Goal: Task Accomplishment & Management: Manage account settings

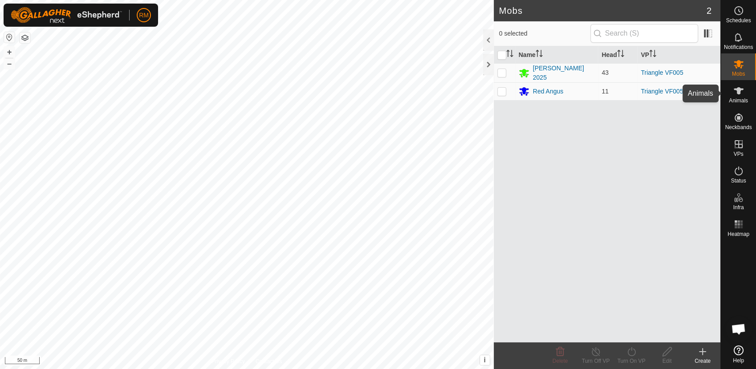
click at [740, 89] on icon at bounding box center [738, 90] width 10 height 7
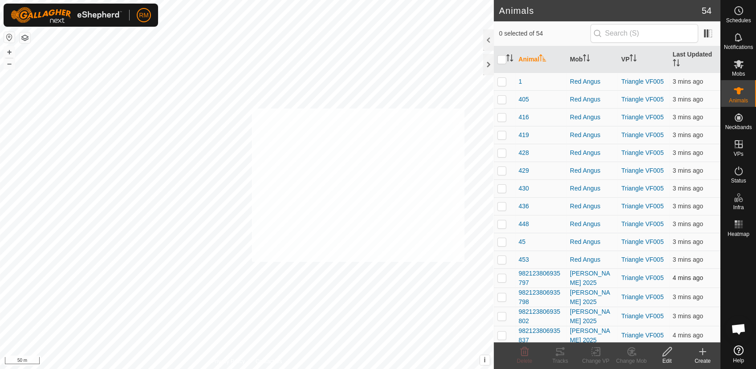
checkbox input "true"
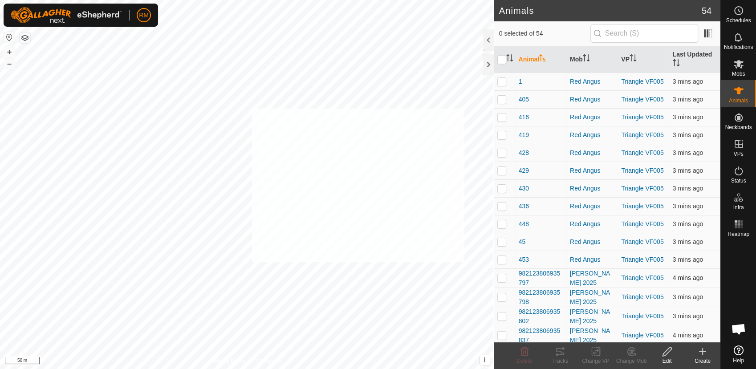
checkbox input "true"
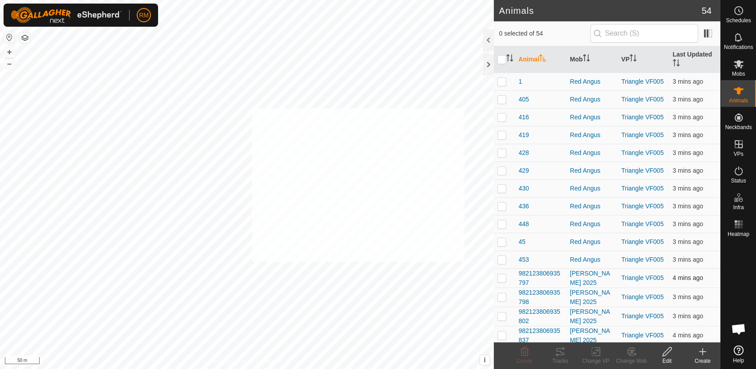
checkbox input "true"
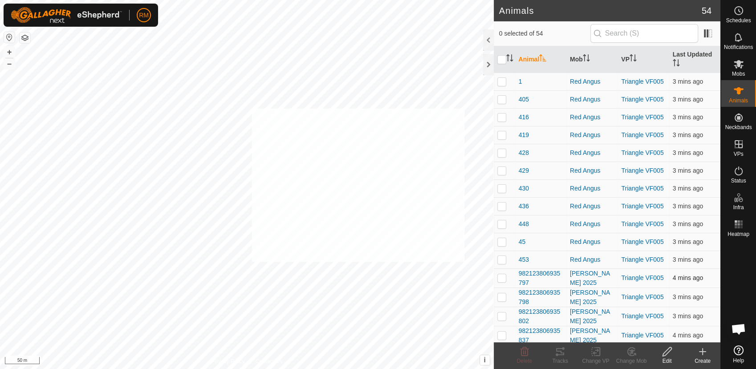
checkbox input "true"
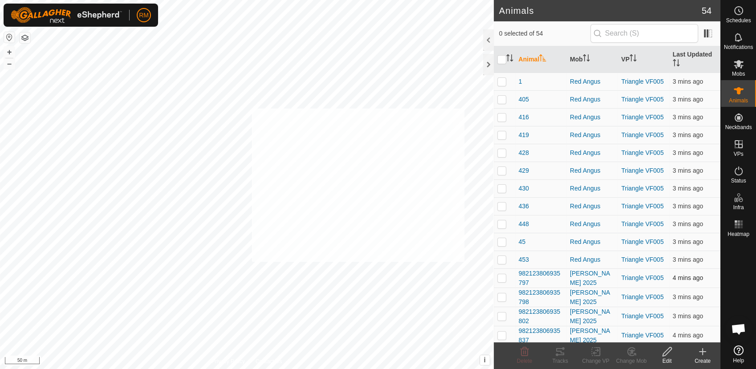
checkbox input "true"
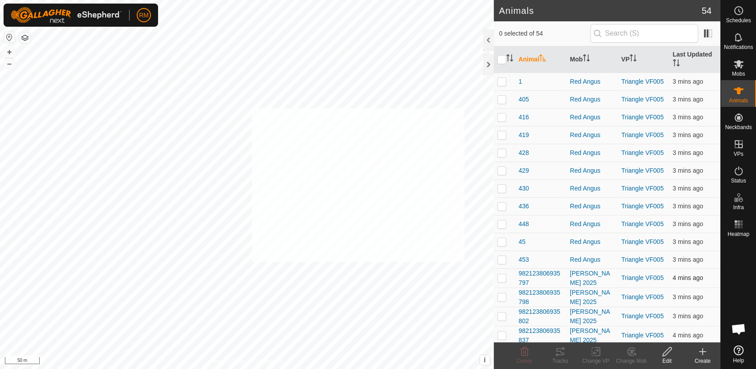
checkbox input "true"
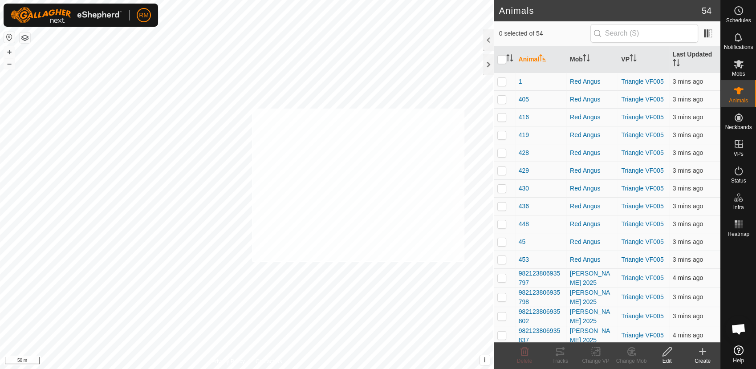
checkbox input "true"
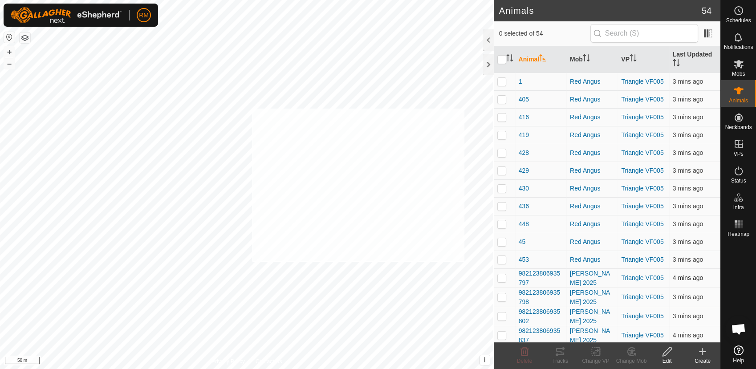
checkbox input "true"
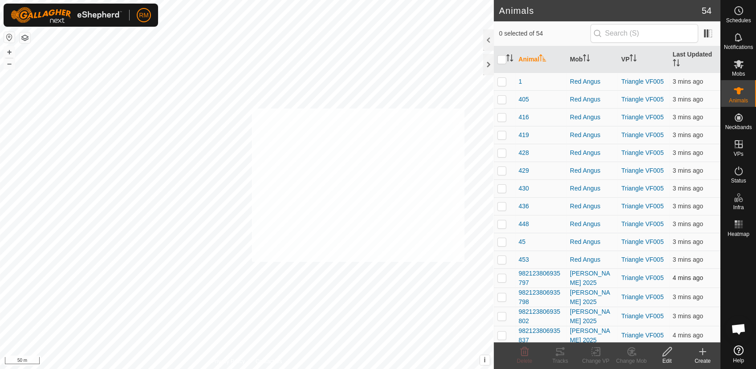
checkbox input "true"
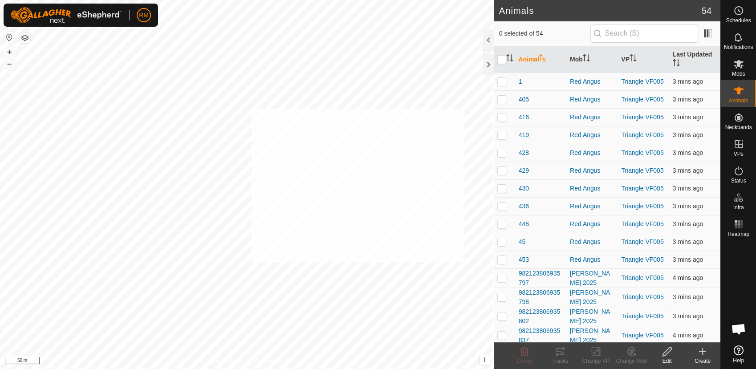
checkbox input "true"
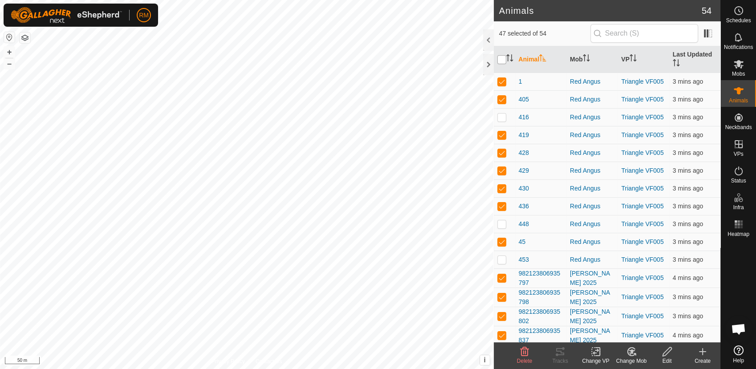
click at [499, 57] on input "checkbox" at bounding box center [501, 59] width 9 height 9
checkbox input "true"
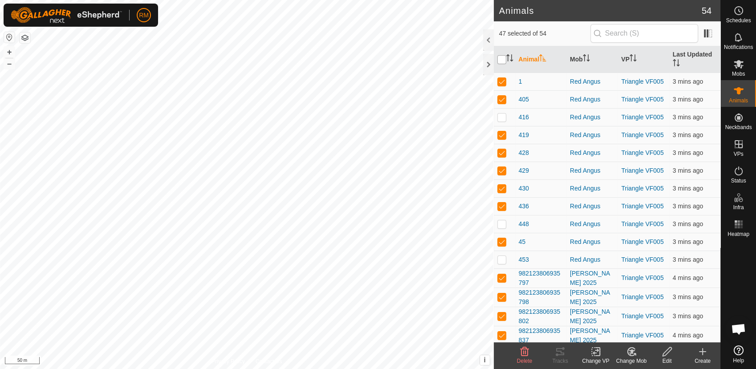
checkbox input "true"
click at [499, 57] on input "checkbox" at bounding box center [501, 59] width 9 height 9
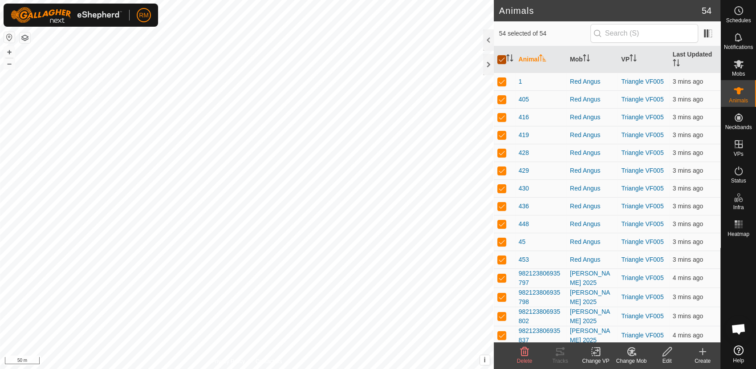
checkbox input "false"
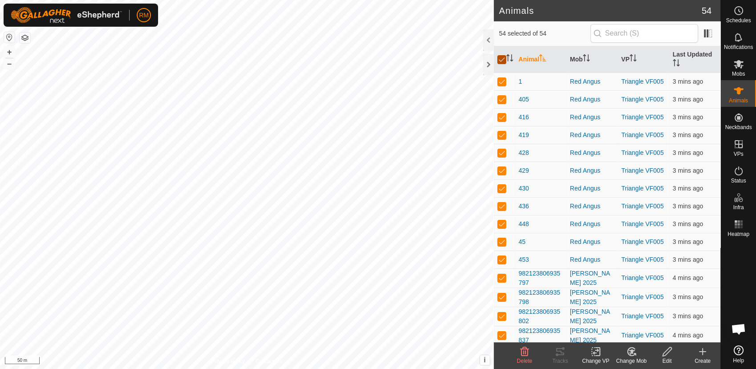
checkbox input "false"
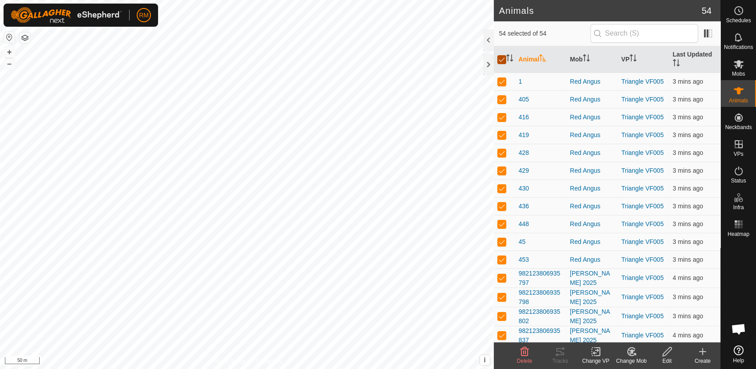
checkbox input "false"
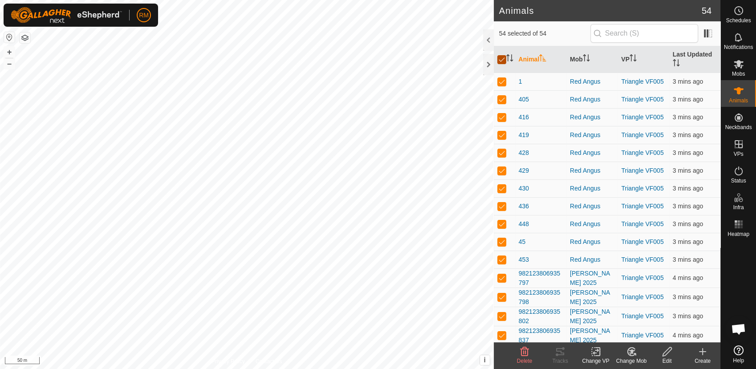
checkbox input "false"
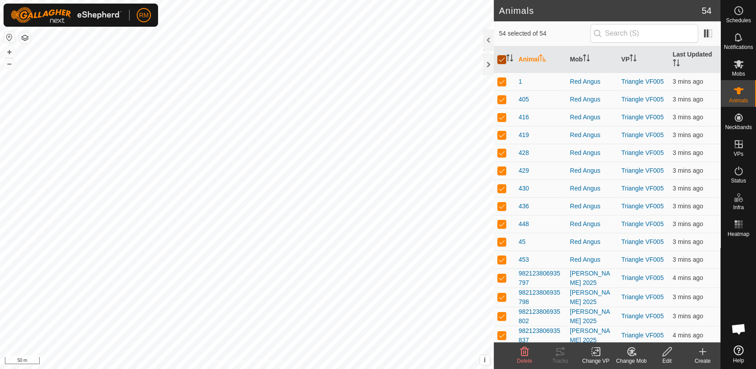
checkbox input "false"
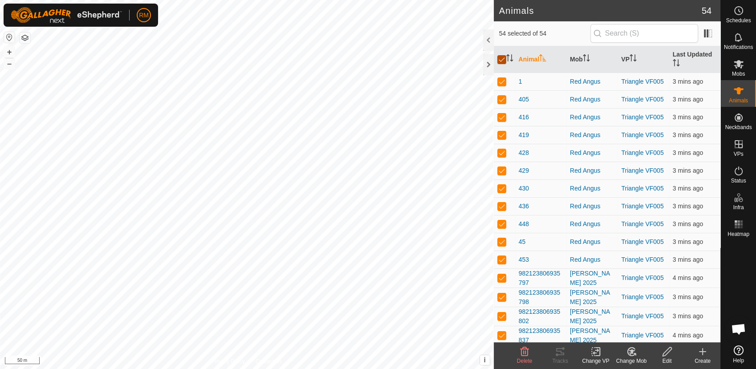
checkbox input "false"
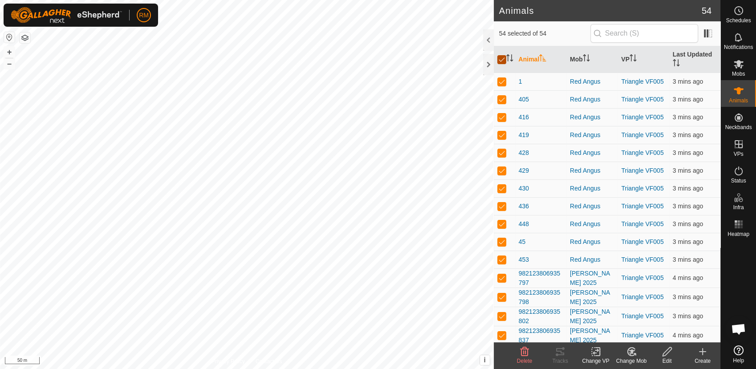
checkbox input "false"
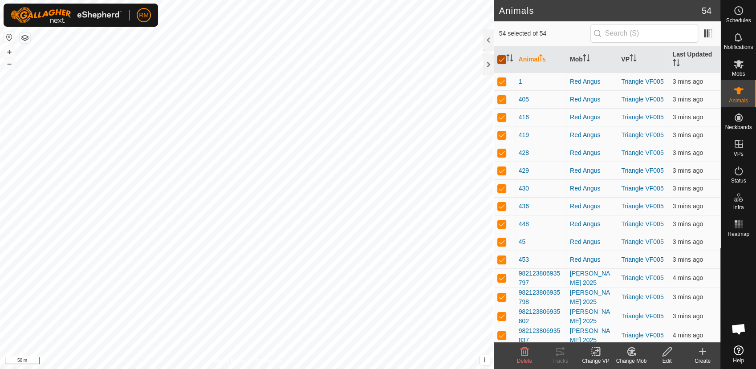
checkbox input "false"
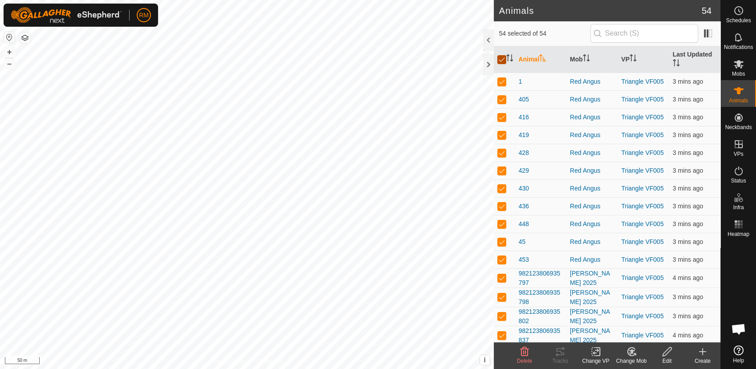
checkbox input "false"
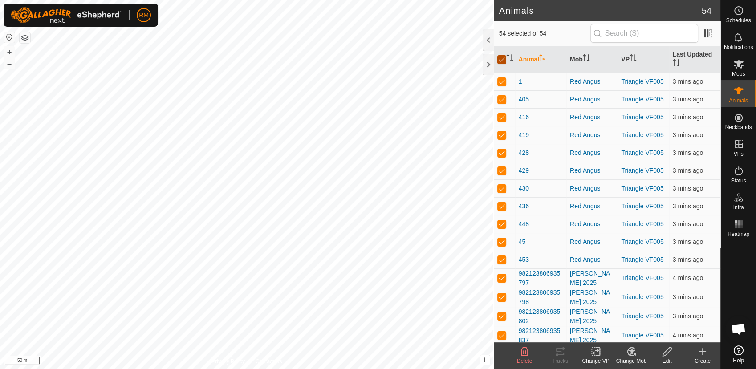
checkbox input "false"
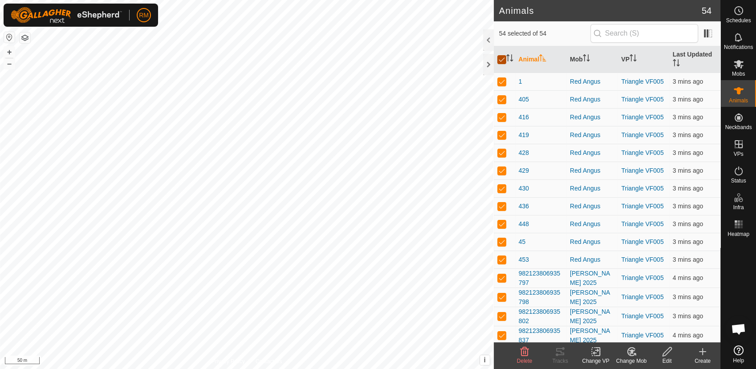
checkbox input "false"
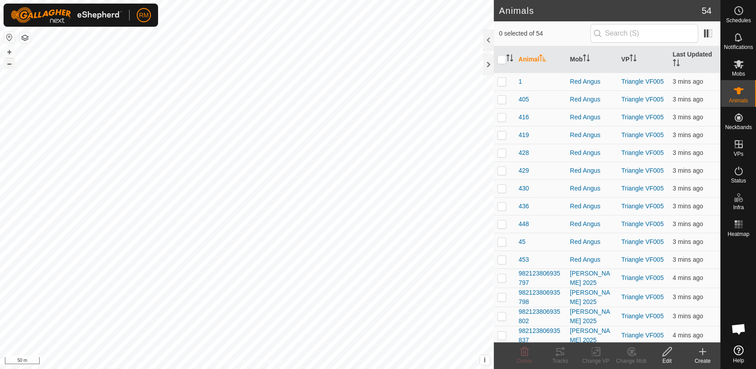
click at [9, 63] on button "–" at bounding box center [9, 63] width 11 height 11
